Goal: Check status

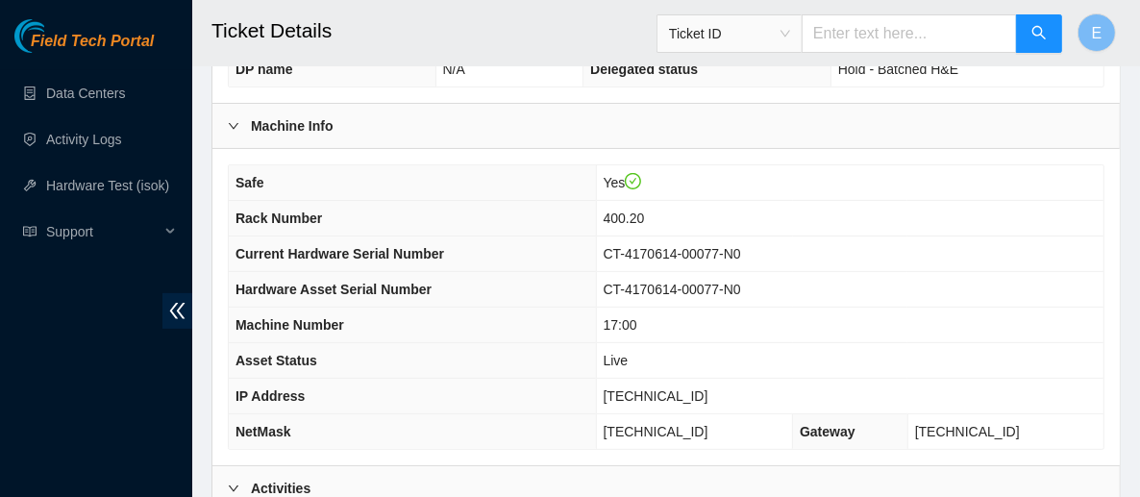
scroll to position [299, 0]
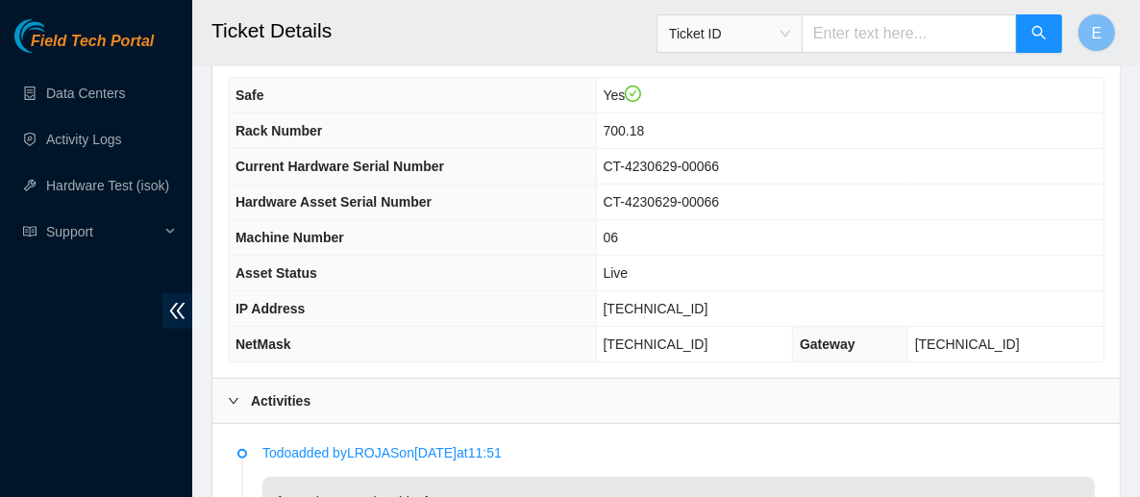
scroll to position [404, 0]
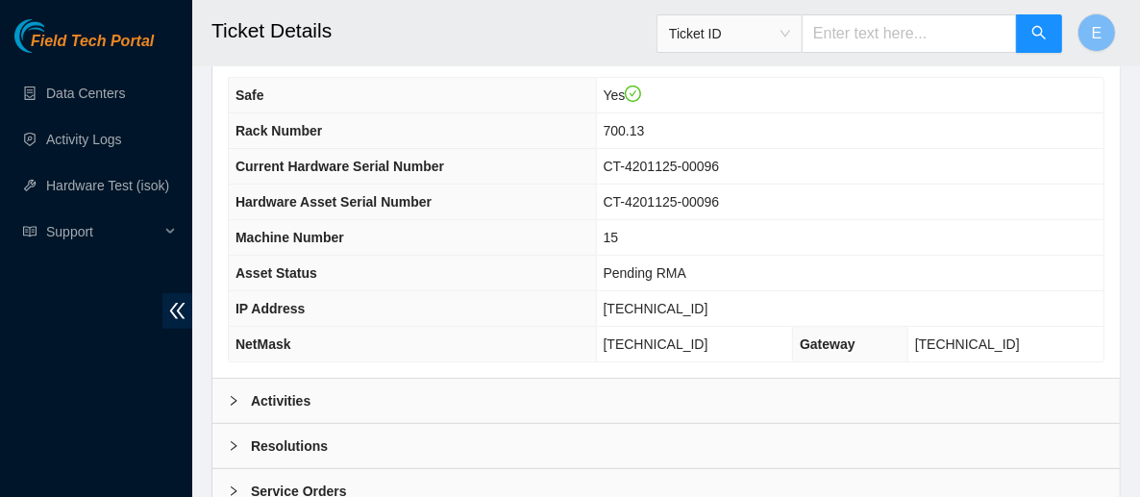
scroll to position [516, 0]
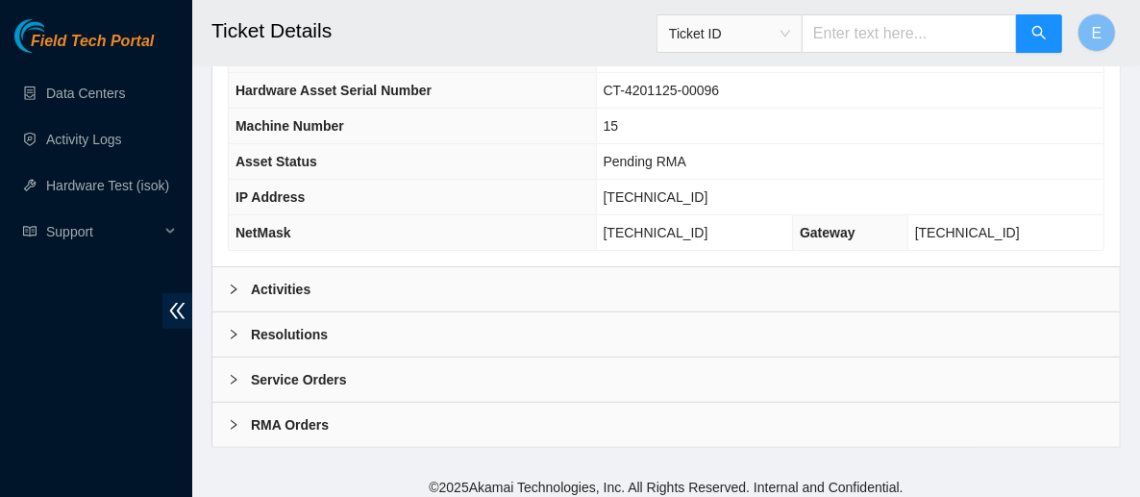
click at [248, 279] on div at bounding box center [239, 289] width 23 height 21
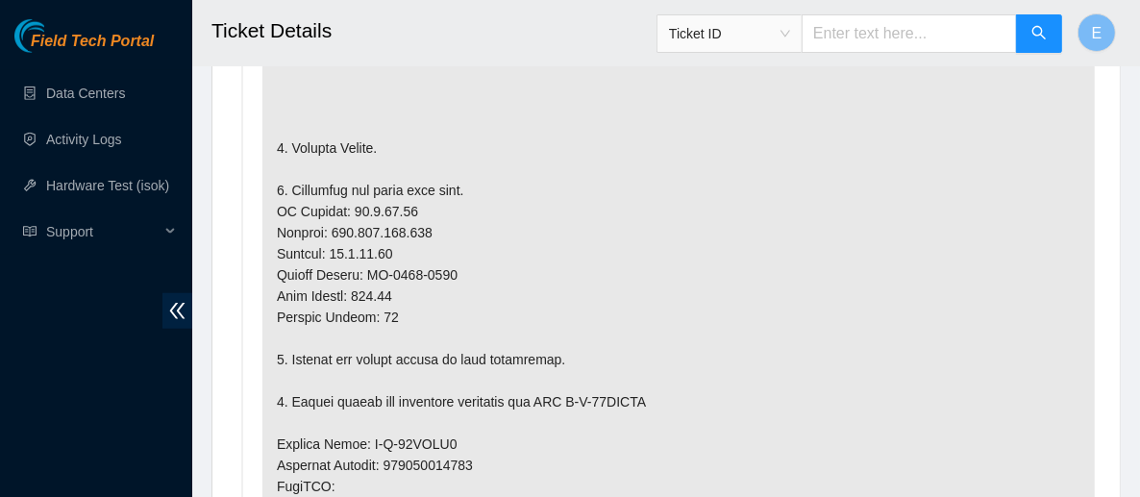
scroll to position [1001, 0]
